Goal: Transaction & Acquisition: Purchase product/service

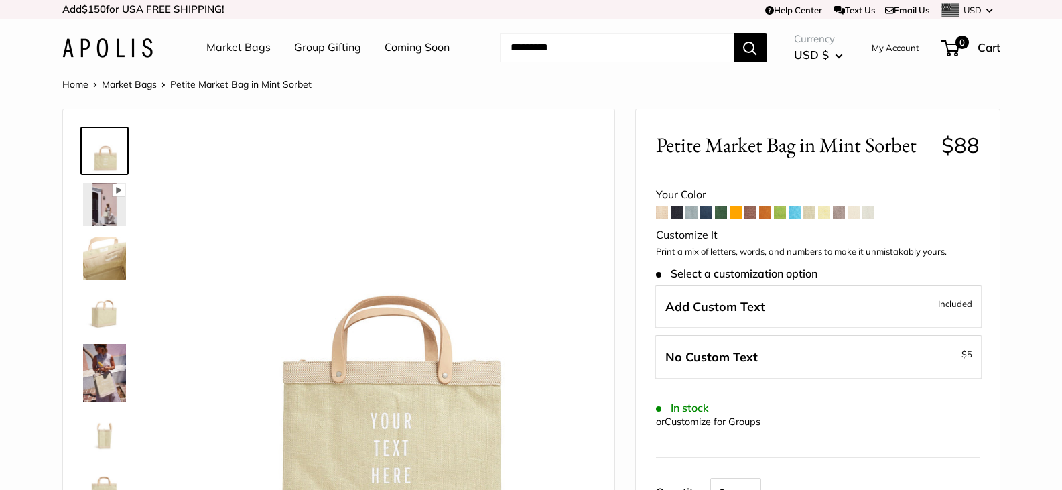
click at [657, 210] on span at bounding box center [662, 212] width 12 height 12
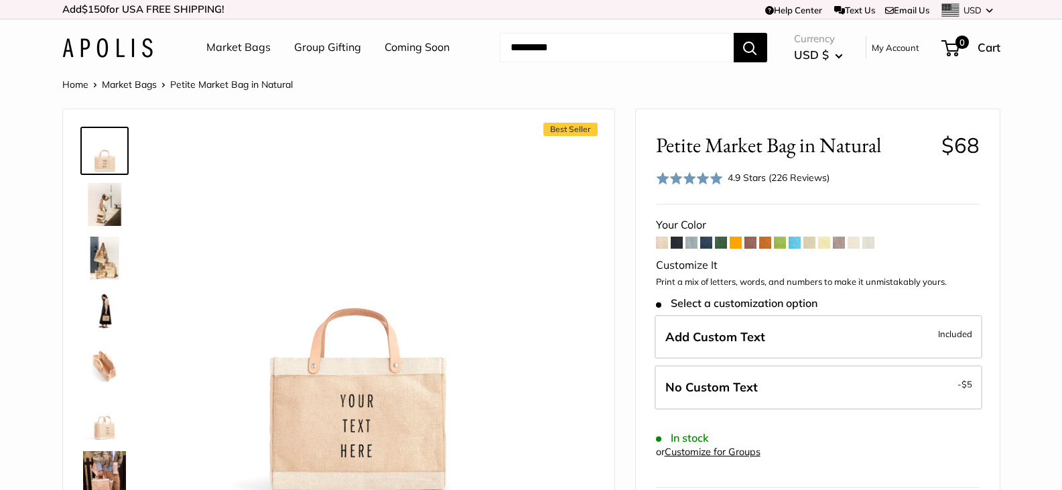
scroll to position [56, 0]
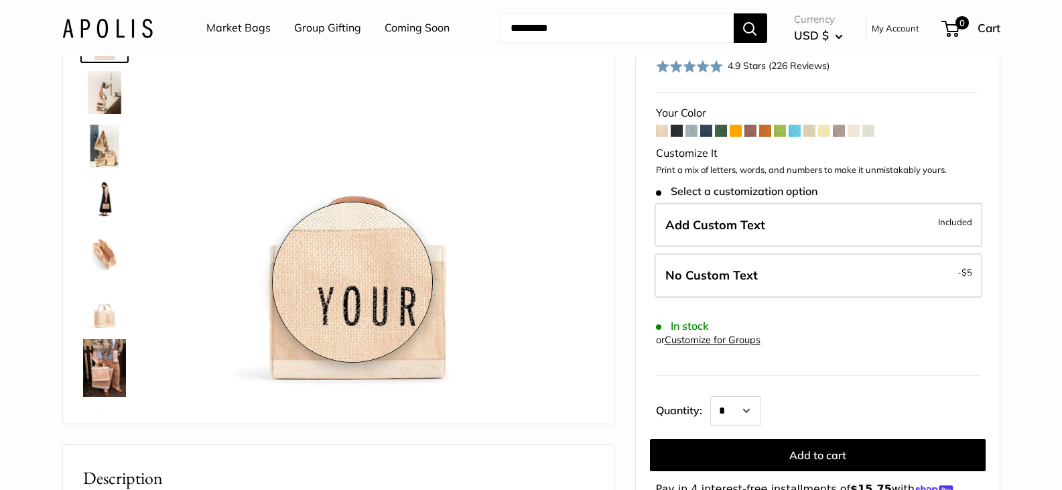
click at [352, 282] on img at bounding box center [355, 202] width 370 height 370
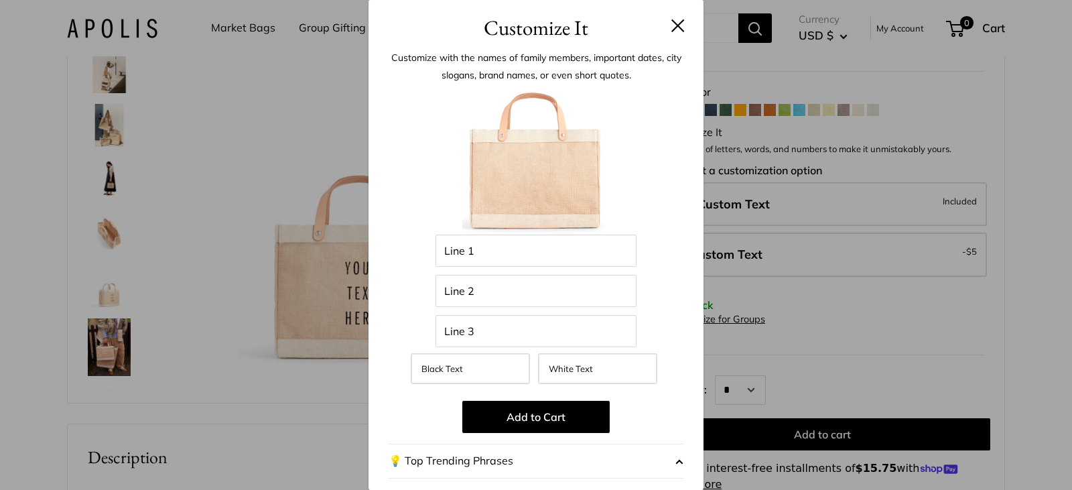
click at [244, 283] on div "Customize It Customize with the names of family members, important dates, city …" at bounding box center [536, 245] width 1072 height 490
